Goal: Transaction & Acquisition: Book appointment/travel/reservation

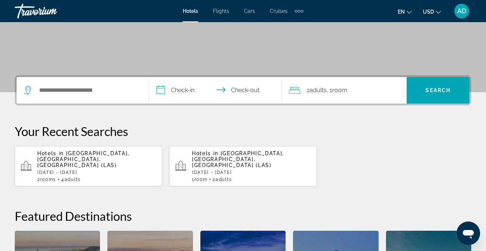
scroll to position [125, 0]
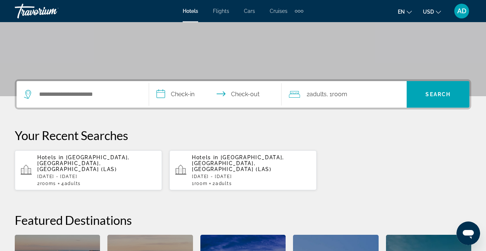
click at [96, 174] on p "[DATE] - [DATE]" at bounding box center [96, 176] width 119 height 5
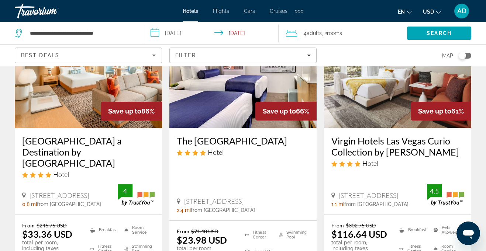
scroll to position [84, 0]
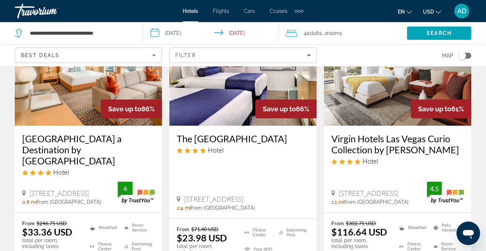
click at [239, 107] on img "Main content" at bounding box center [242, 67] width 147 height 118
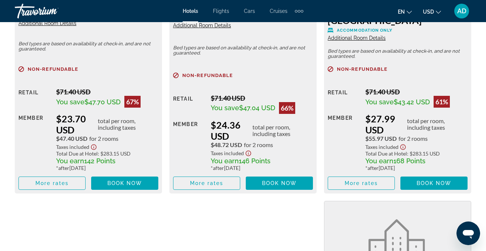
scroll to position [1301, 0]
